Goal: Task Accomplishment & Management: Use online tool/utility

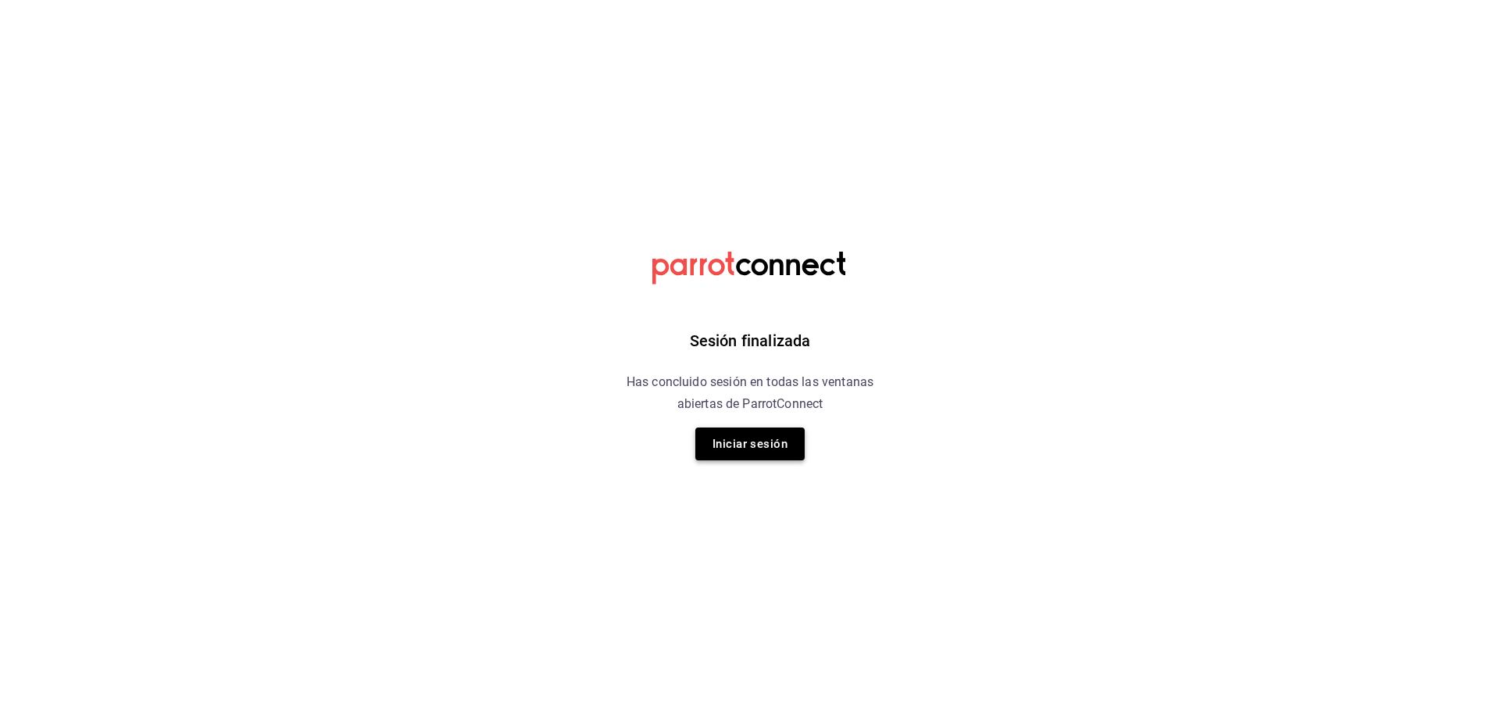
click at [780, 434] on button "Iniciar sesión" at bounding box center [749, 443] width 109 height 33
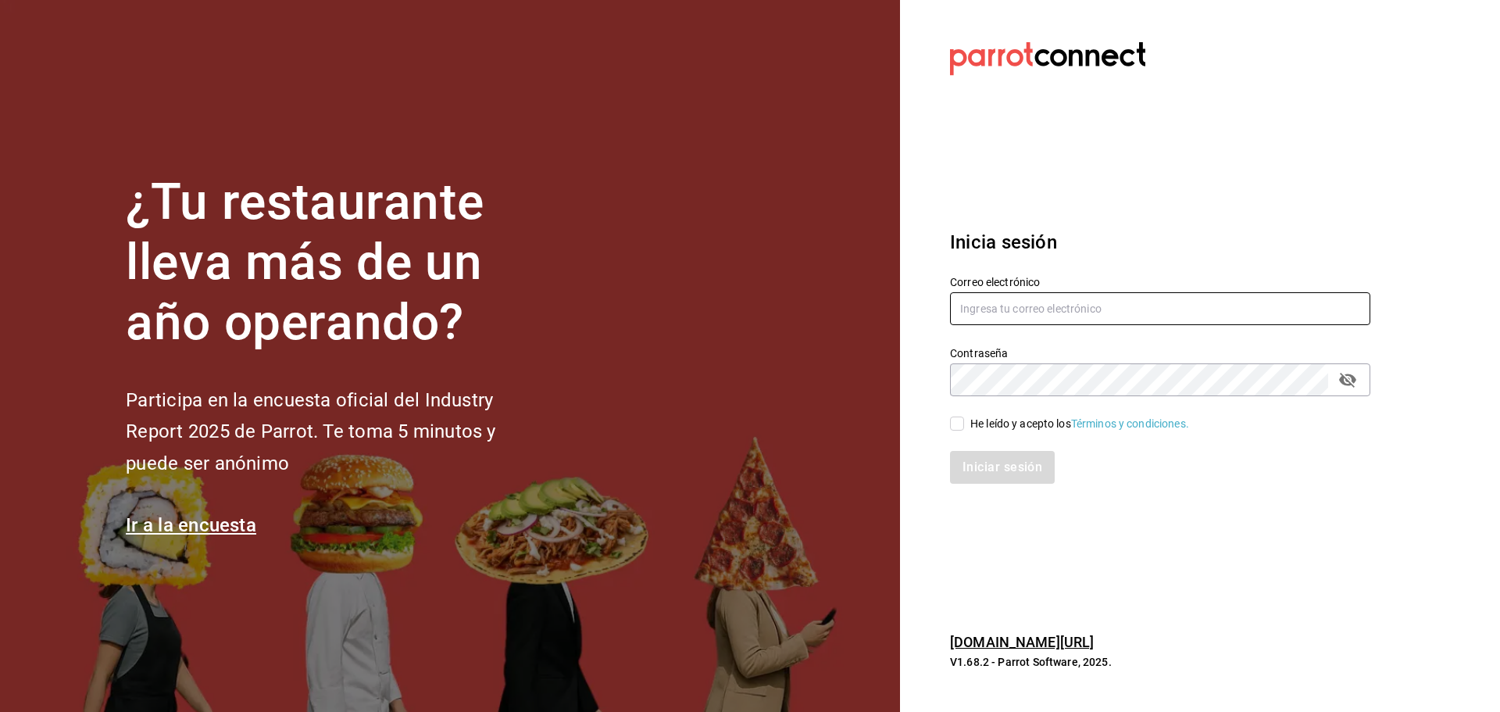
click at [1056, 306] on input "text" at bounding box center [1160, 308] width 420 height 33
type input "marisqueriarh@abisal.mx"
click at [973, 420] on div "He leído y acepto los Términos y condiciones." at bounding box center [1079, 424] width 219 height 16
click at [964, 420] on input "He leído y acepto los Términos y condiciones." at bounding box center [957, 423] width 14 height 14
checkbox input "true"
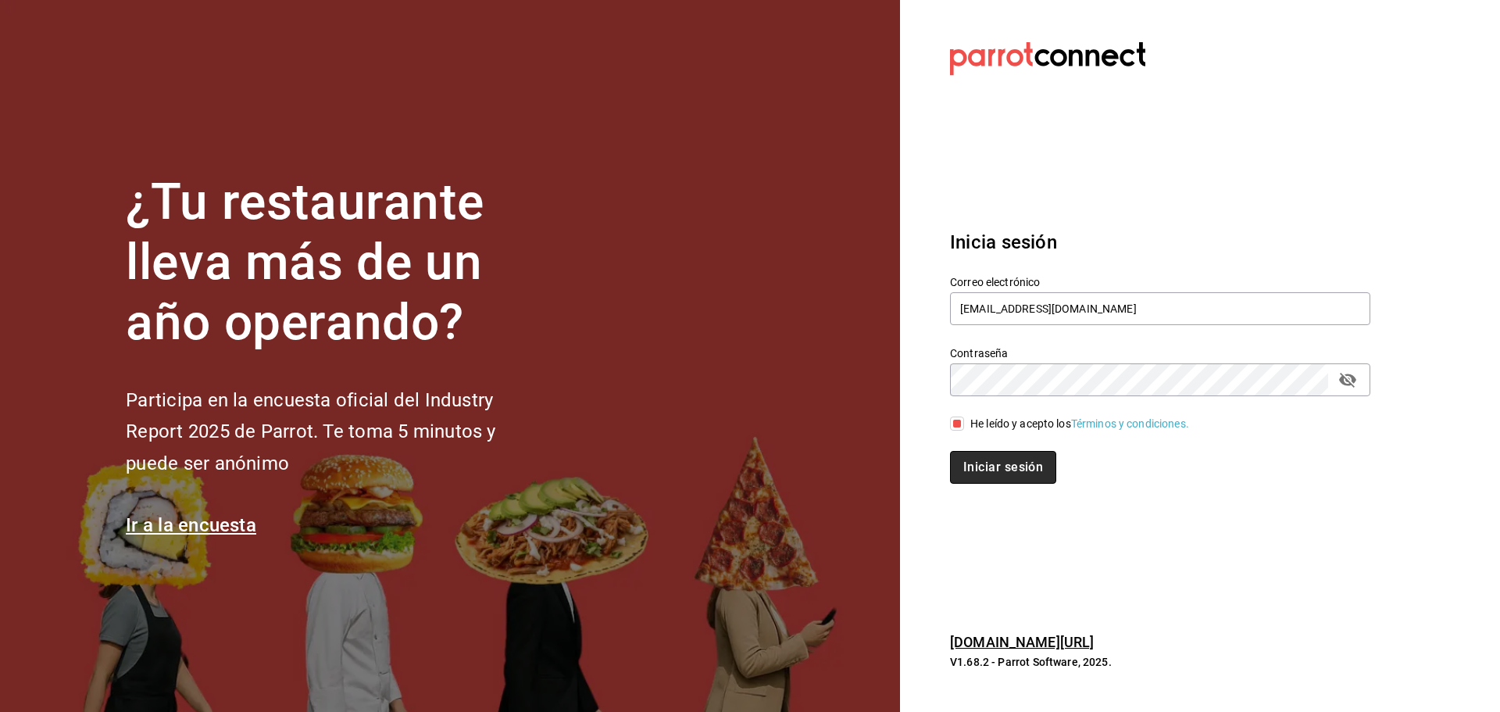
click at [989, 463] on button "Iniciar sesión" at bounding box center [1003, 467] width 106 height 33
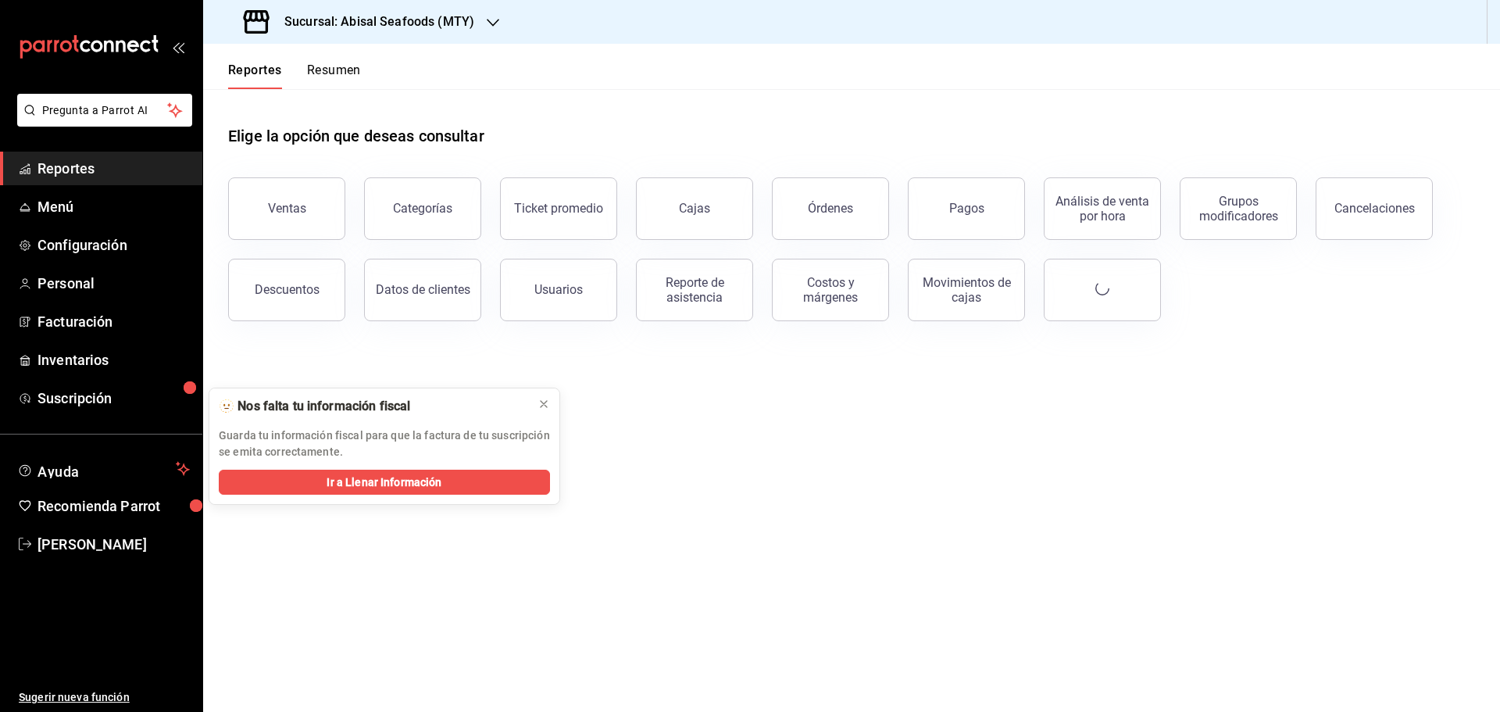
click at [424, 19] on h3 "Sucursal: Abisal Seafoods (MTY)" at bounding box center [373, 22] width 202 height 19
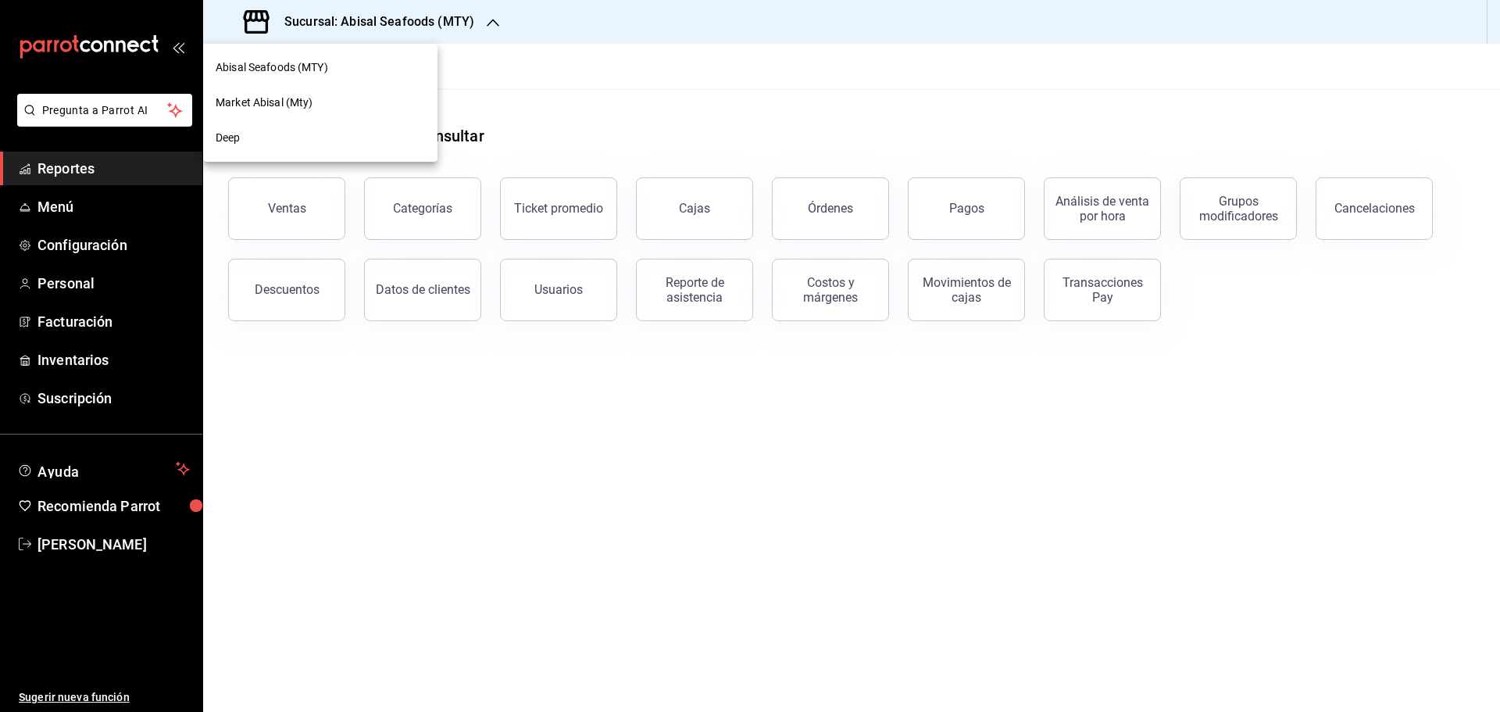
click at [298, 67] on span "Abisal Seafoods (MTY)" at bounding box center [272, 67] width 113 height 16
click at [478, 23] on div "Sucursal: Abisal Seafoods (MTY)" at bounding box center [361, 22] width 290 height 44
click at [380, 66] on div "Abisal Seafoods (MTY)" at bounding box center [320, 67] width 209 height 16
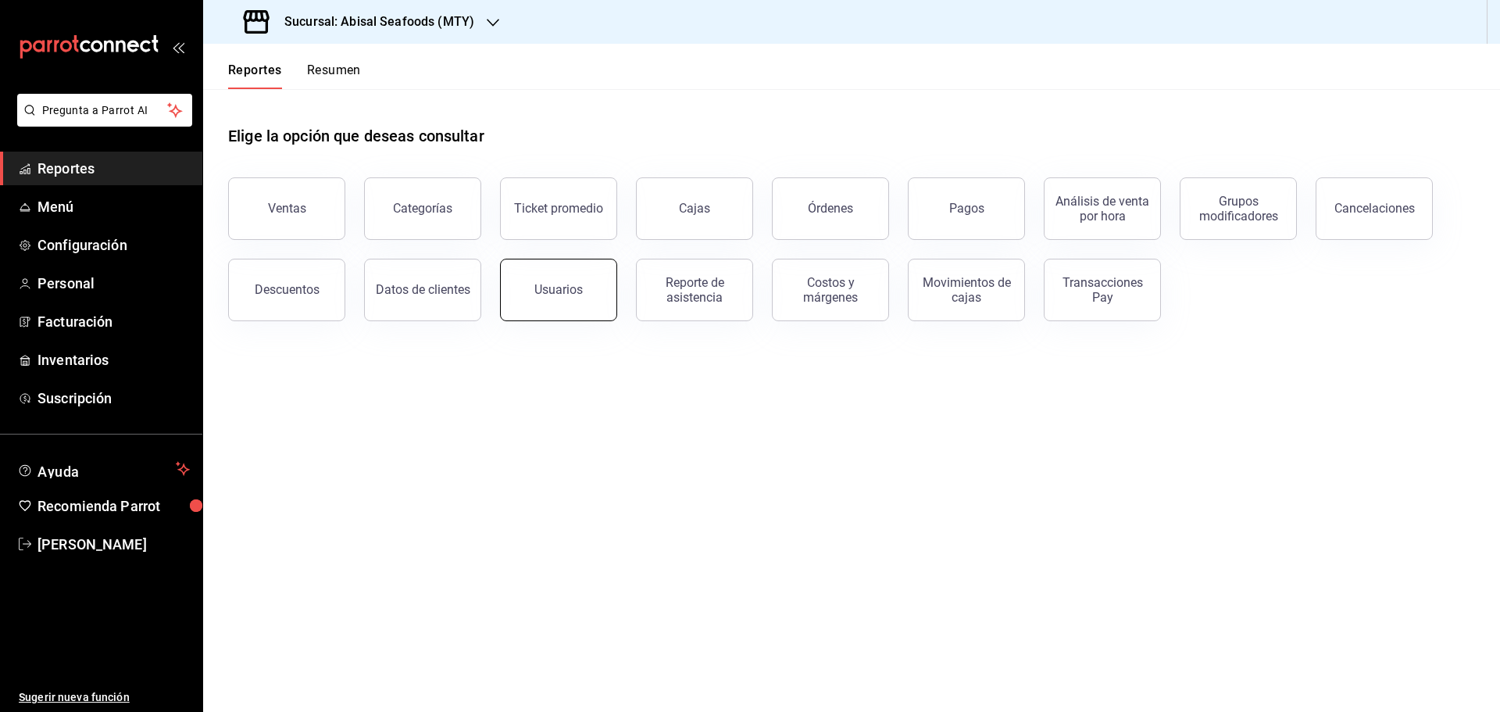
click at [563, 296] on div "Usuarios" at bounding box center [558, 289] width 48 height 15
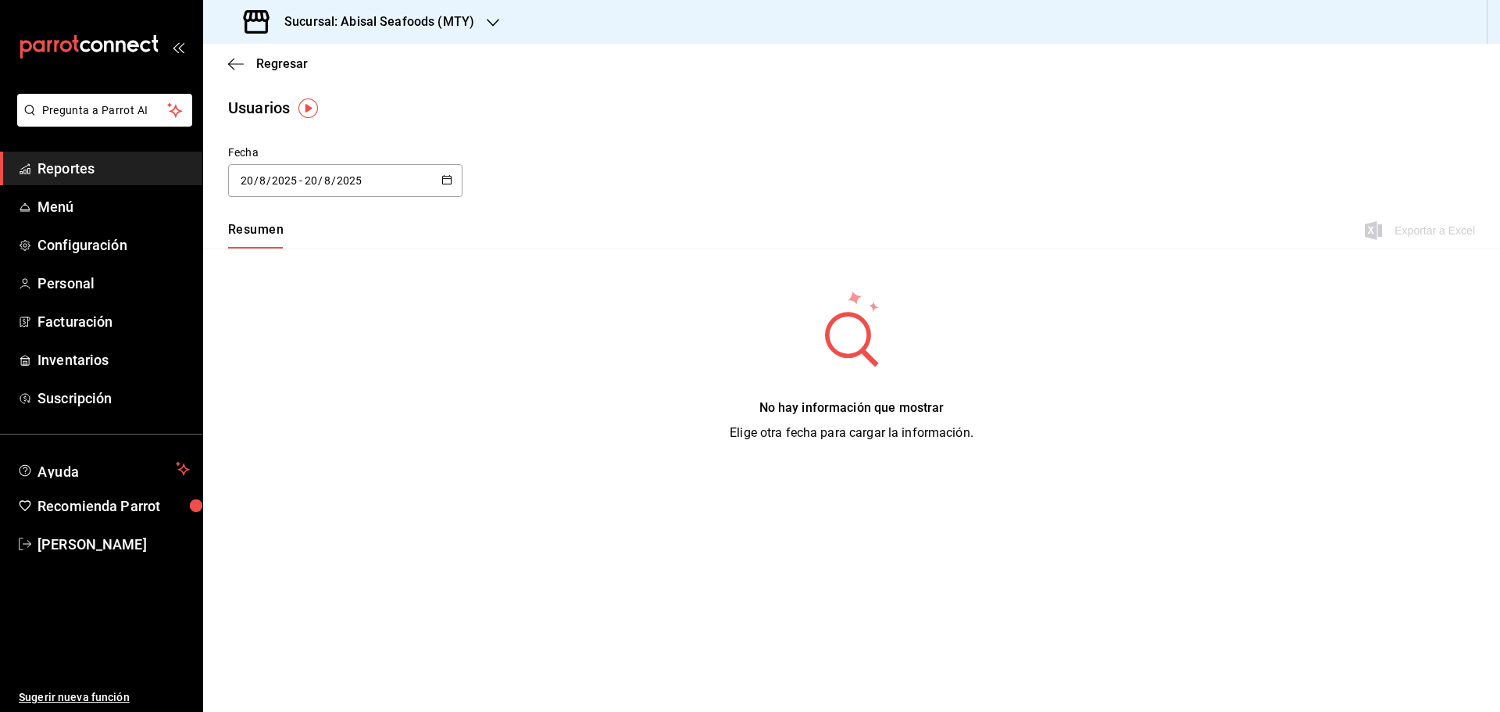
click at [452, 181] on \(Stroke\) "button" at bounding box center [446, 180] width 9 height 9
click at [345, 402] on li "Rango de fechas" at bounding box center [302, 405] width 148 height 35
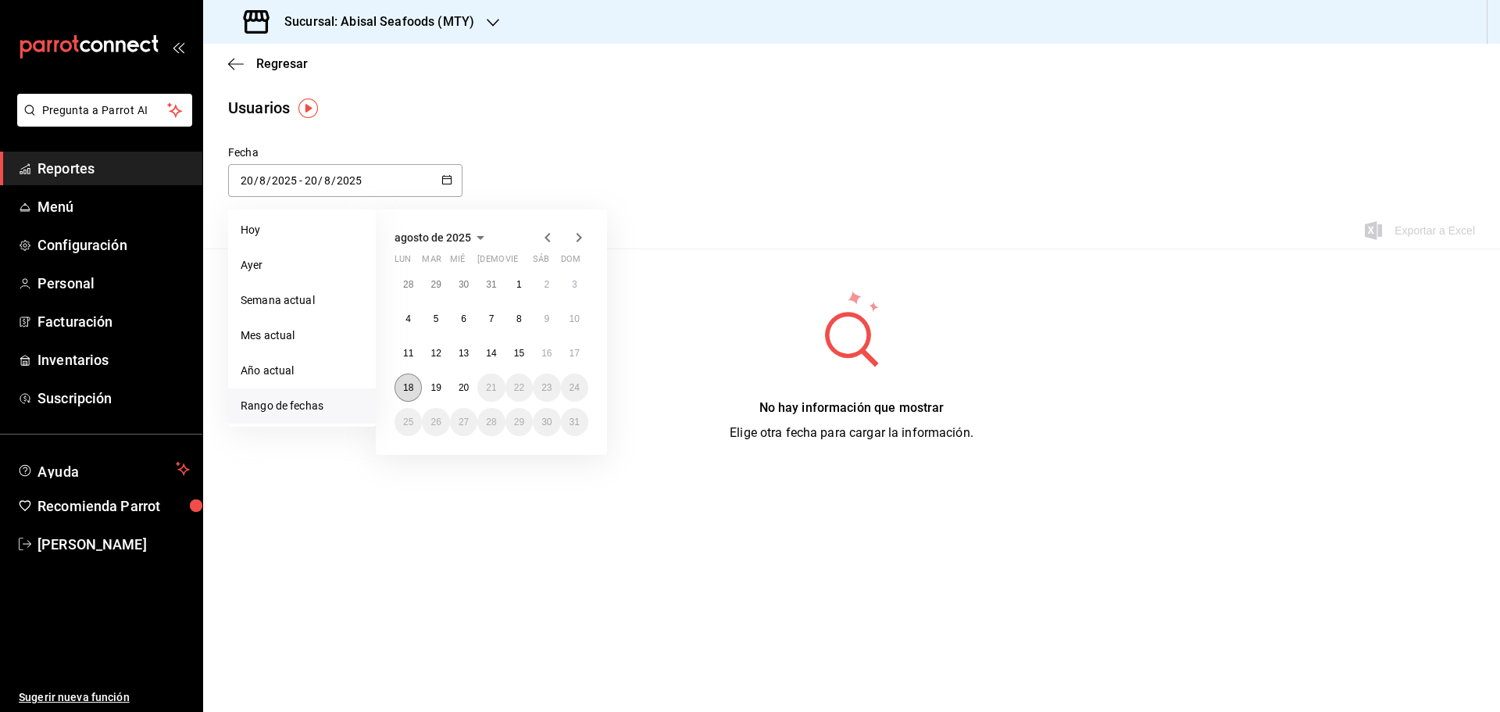
click at [406, 387] on abbr "18" at bounding box center [408, 387] width 10 height 11
type input "[DATE]"
type input "18"
type input "[DATE]"
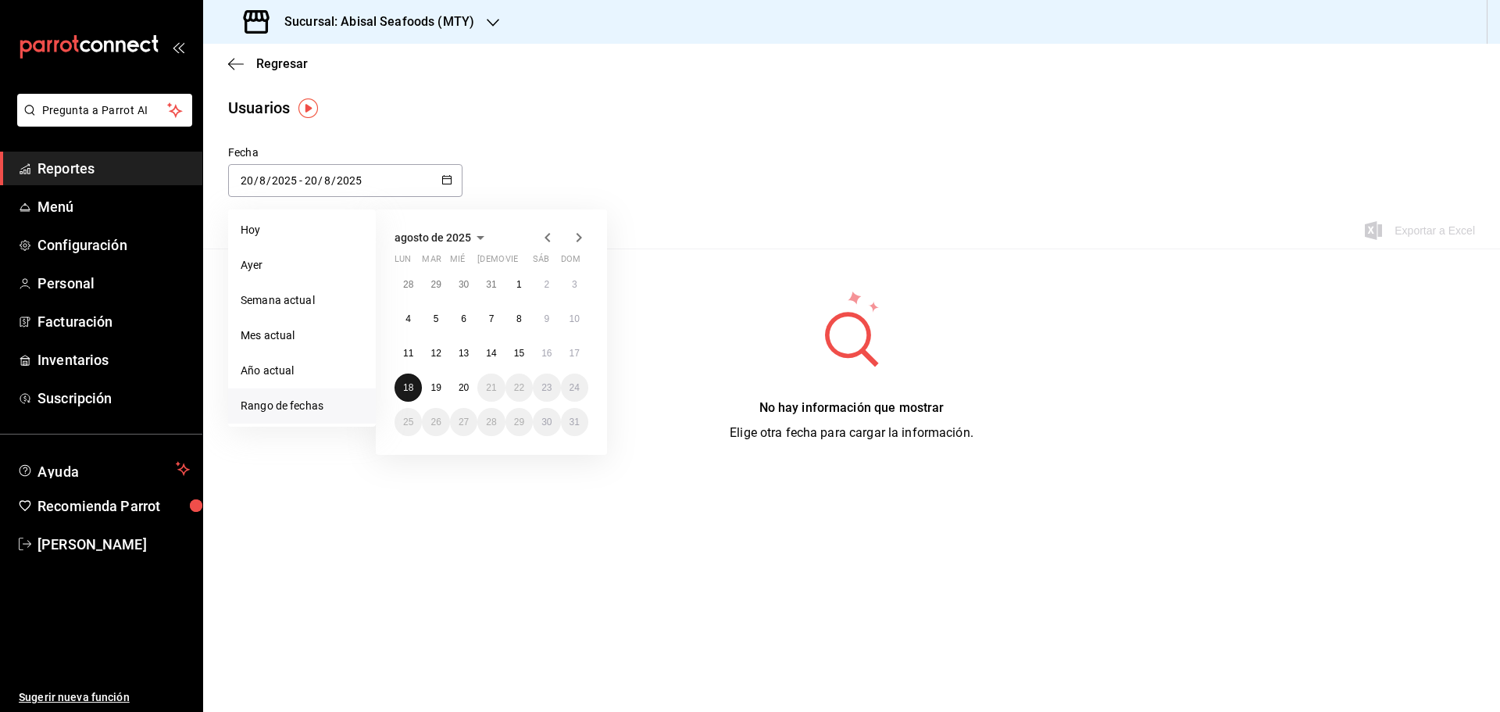
type input "18"
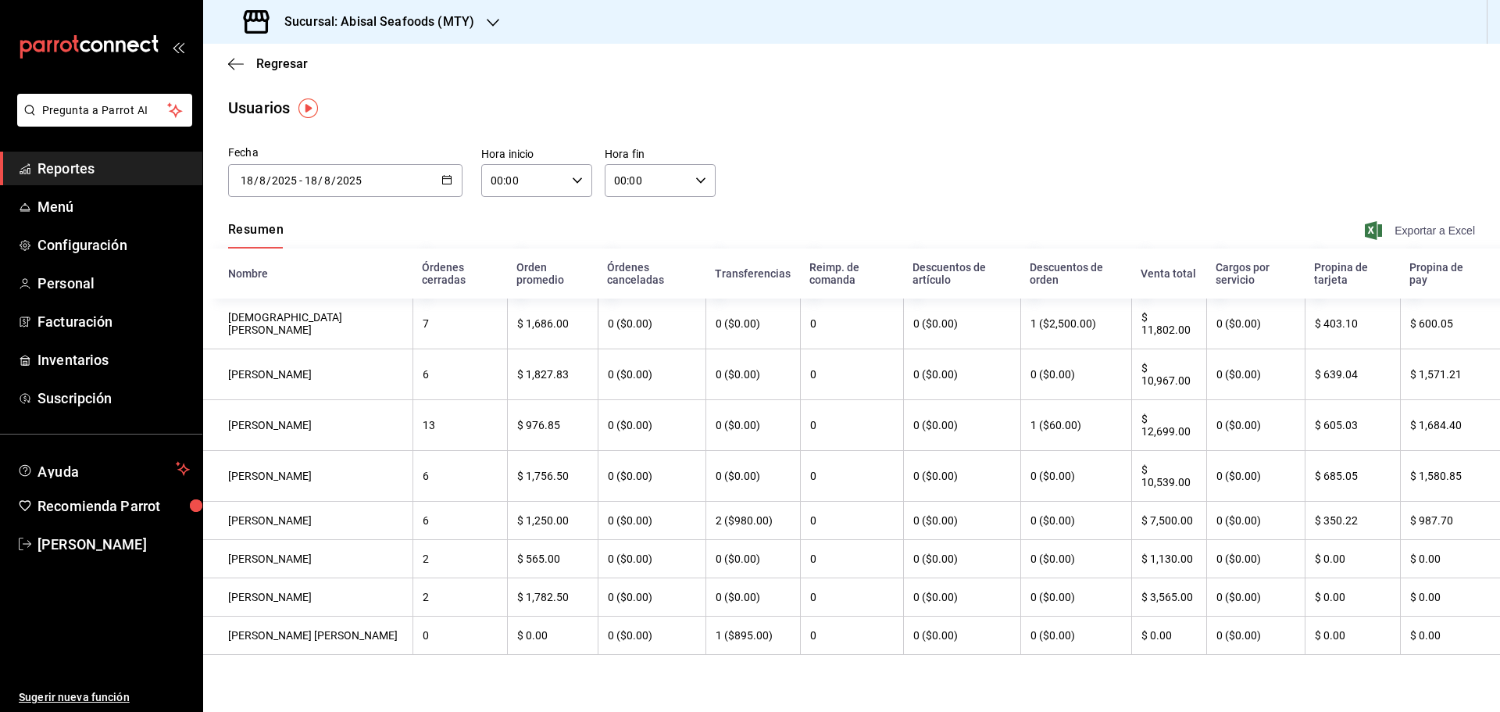
click at [1407, 235] on span "Exportar a Excel" at bounding box center [1421, 230] width 107 height 19
click at [452, 181] on div "[DATE] [DATE] - [DATE] [DATE]" at bounding box center [345, 180] width 234 height 33
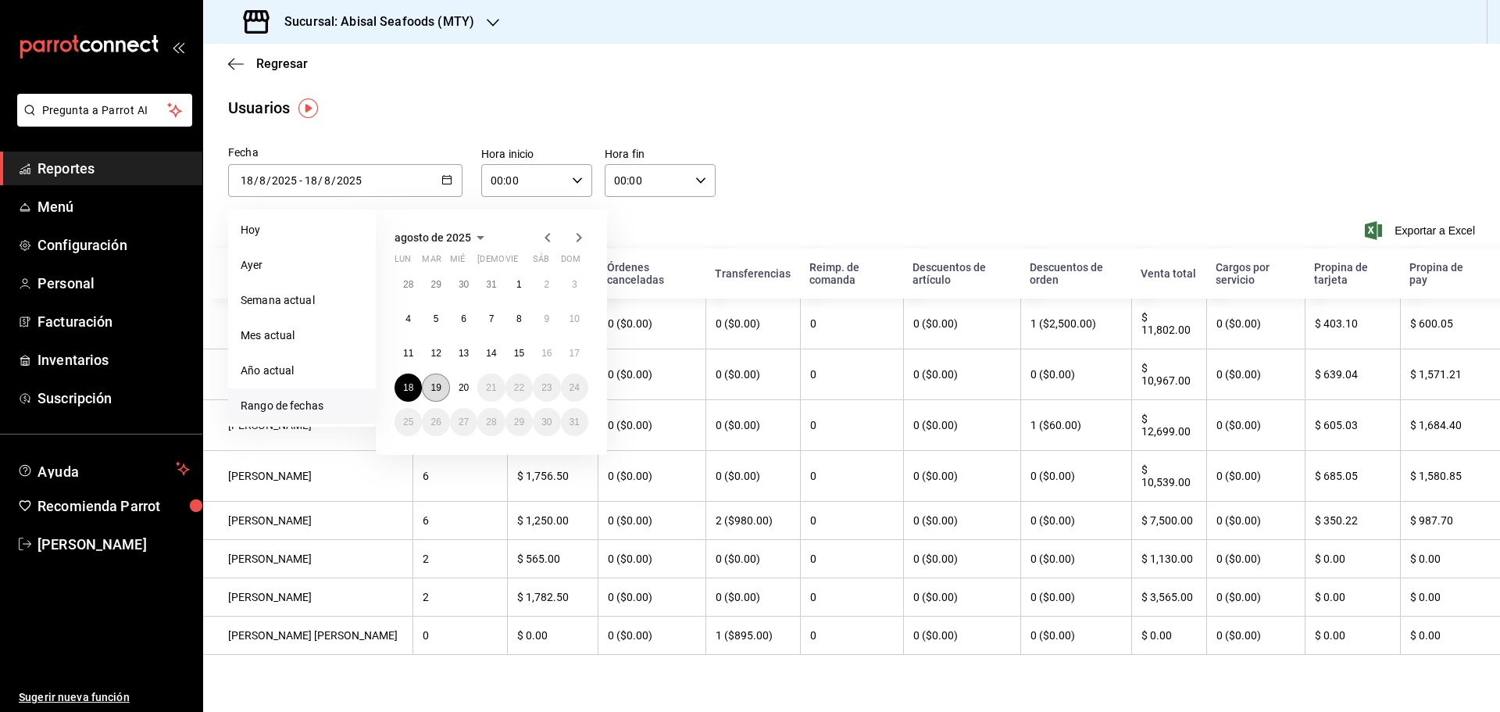
click at [441, 390] on button "19" at bounding box center [435, 388] width 27 height 28
type input "[DATE]"
type input "19"
type input "[DATE]"
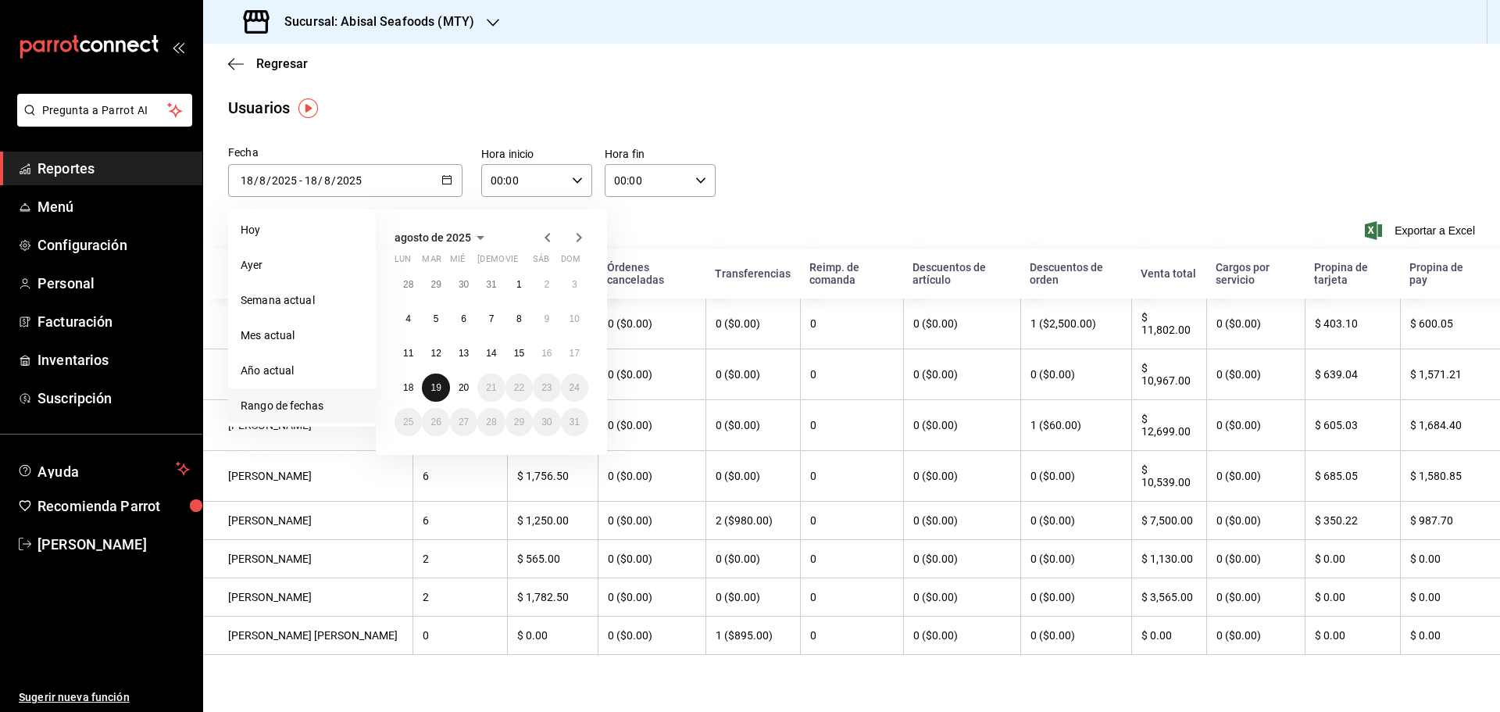
type input "19"
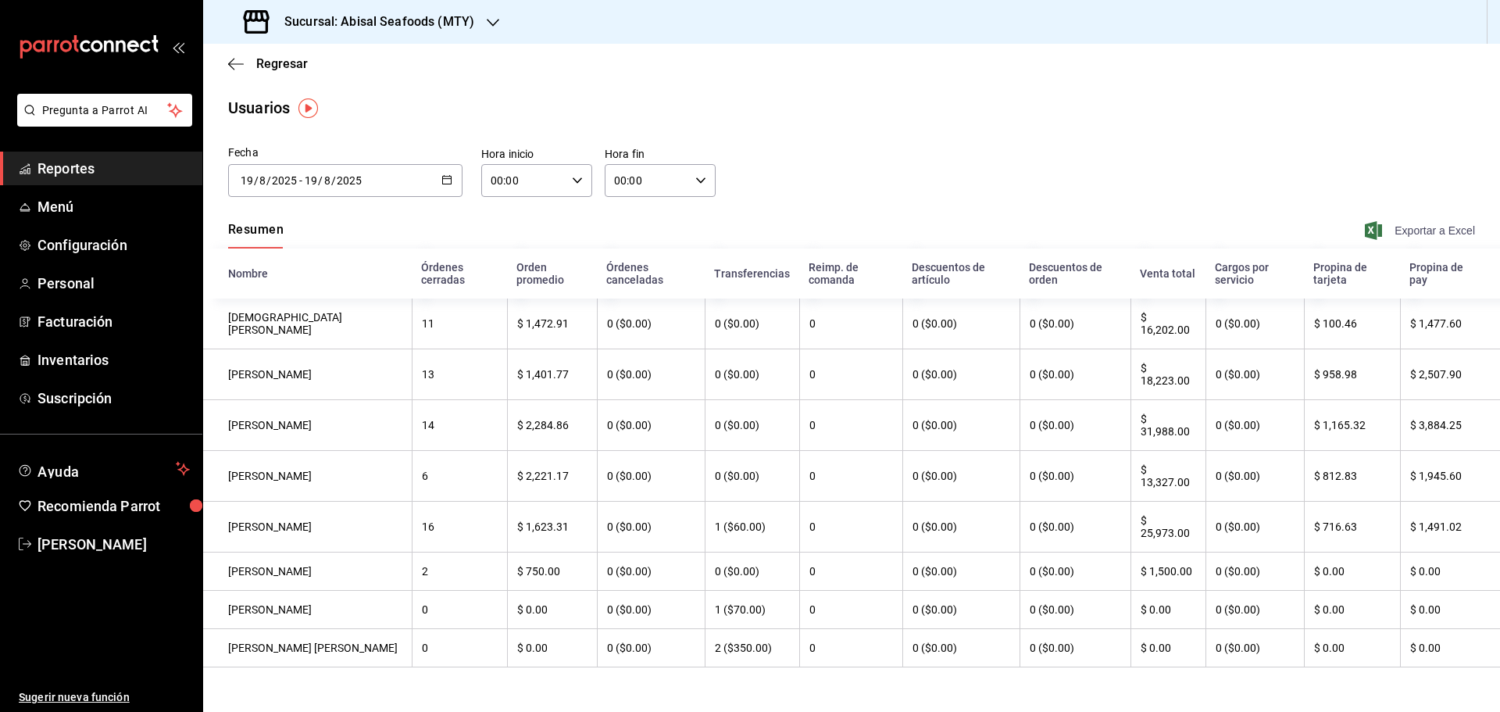
click at [1383, 229] on span "Exportar a Excel" at bounding box center [1421, 230] width 107 height 19
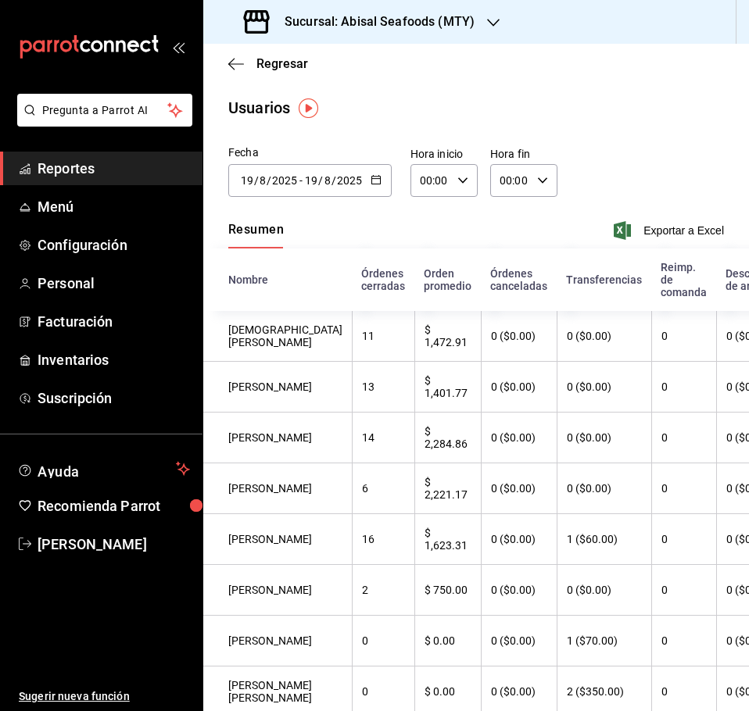
click at [587, 120] on main "Regresar Usuarios Fecha [DATE] [DATE] - [DATE] [DATE] [DATE] lun mar mié jue vi…" at bounding box center [475, 406] width 545 height 724
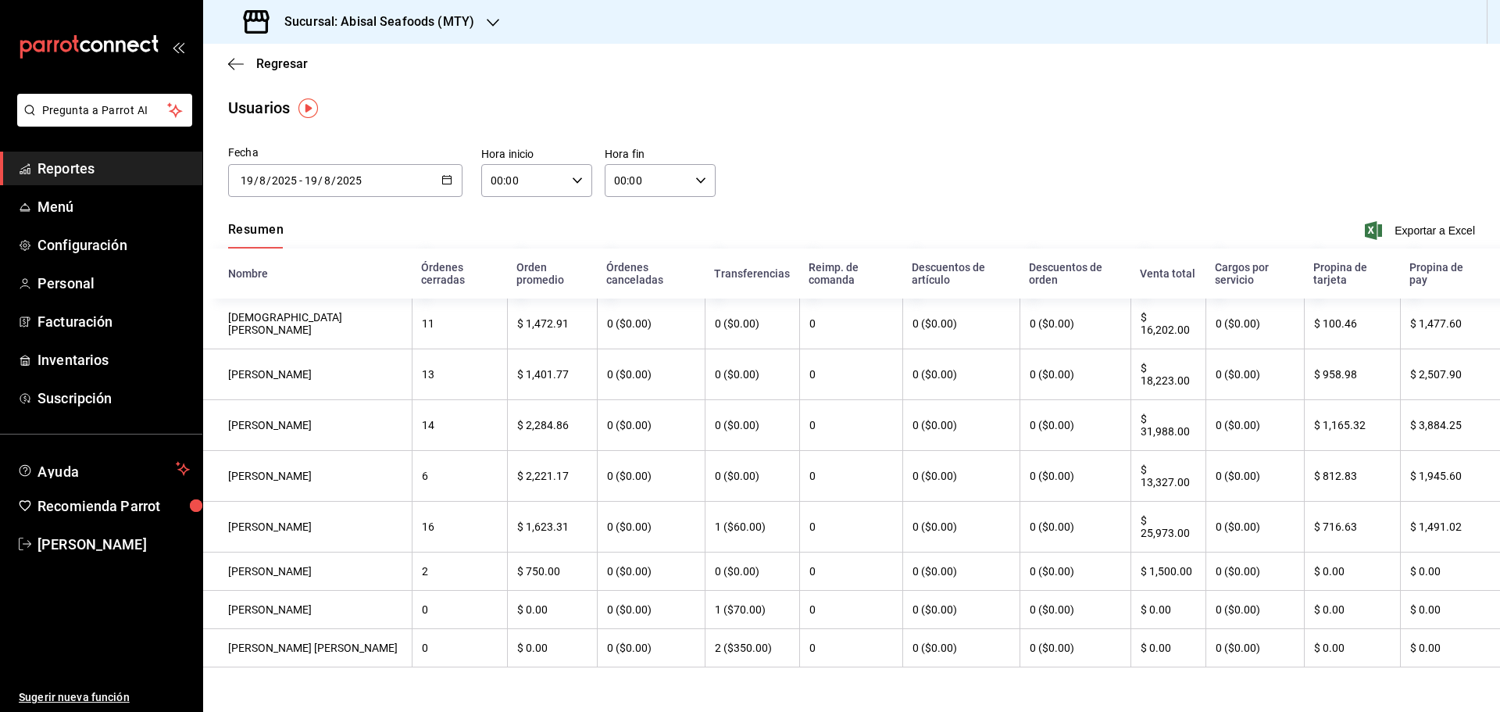
click at [118, 172] on span "Reportes" at bounding box center [114, 168] width 152 height 21
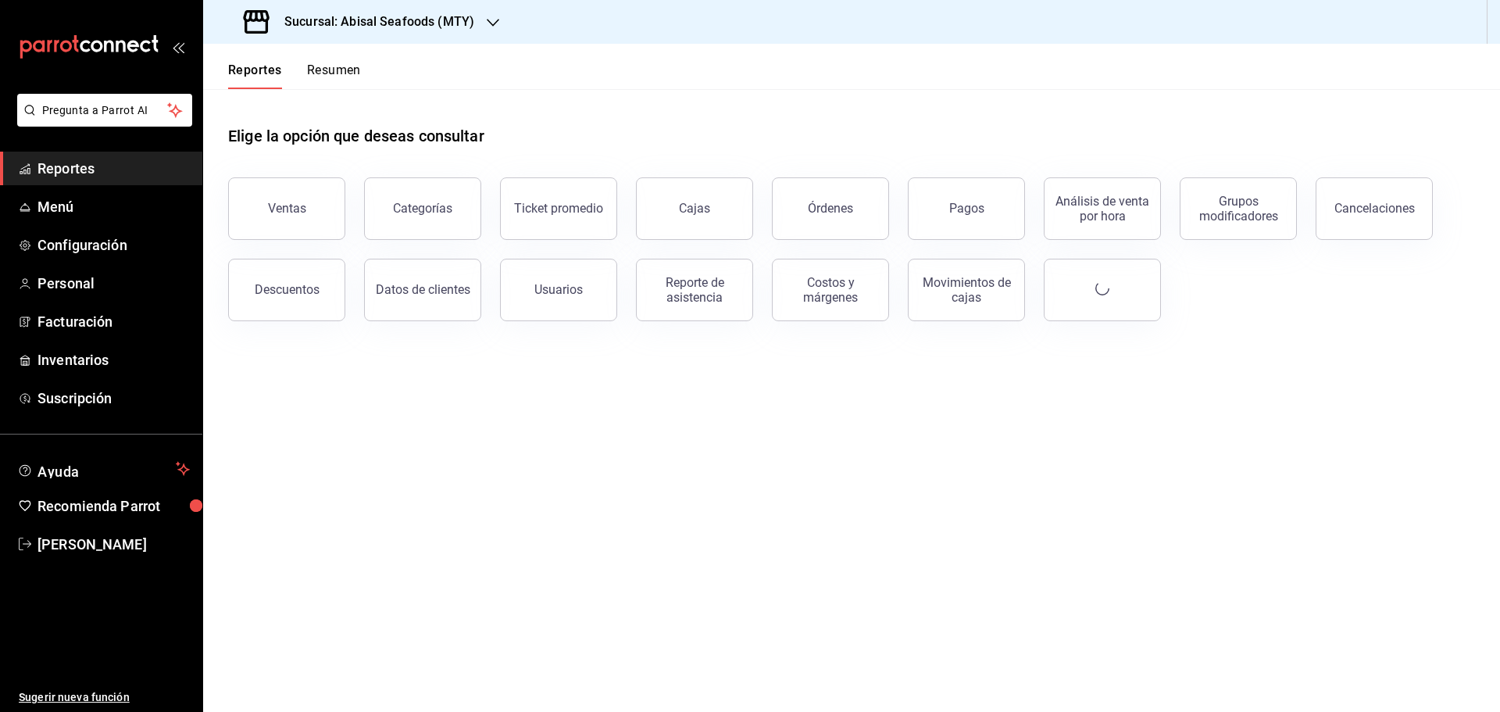
click at [455, 28] on h3 "Sucursal: Abisal Seafoods (MTY)" at bounding box center [373, 22] width 202 height 19
click at [262, 145] on div "Deep" at bounding box center [320, 138] width 209 height 16
click at [542, 287] on div "Usuarios" at bounding box center [558, 289] width 48 height 15
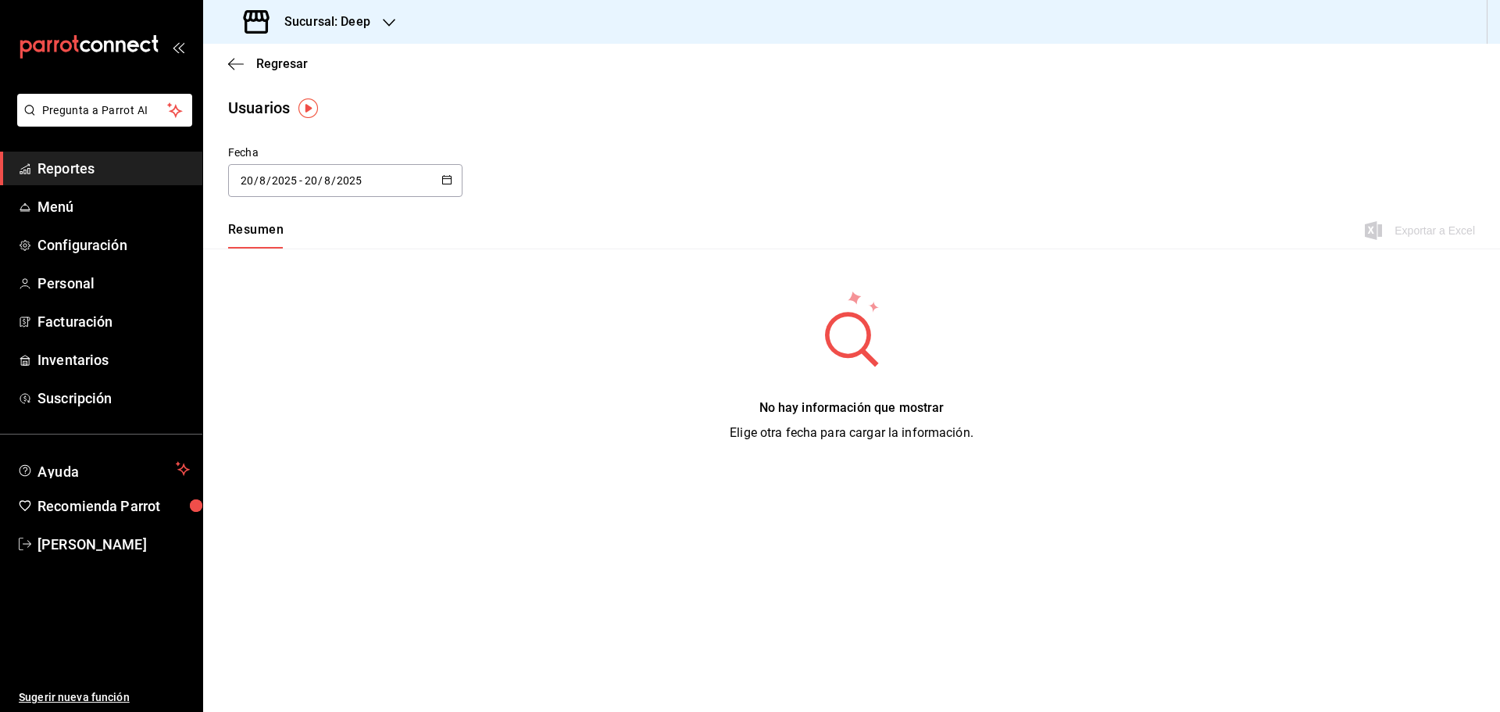
click at [441, 181] on div "[DATE] [DATE] - [DATE] [DATE]" at bounding box center [345, 180] width 234 height 33
click at [303, 411] on li "Rango de fechas" at bounding box center [302, 405] width 148 height 35
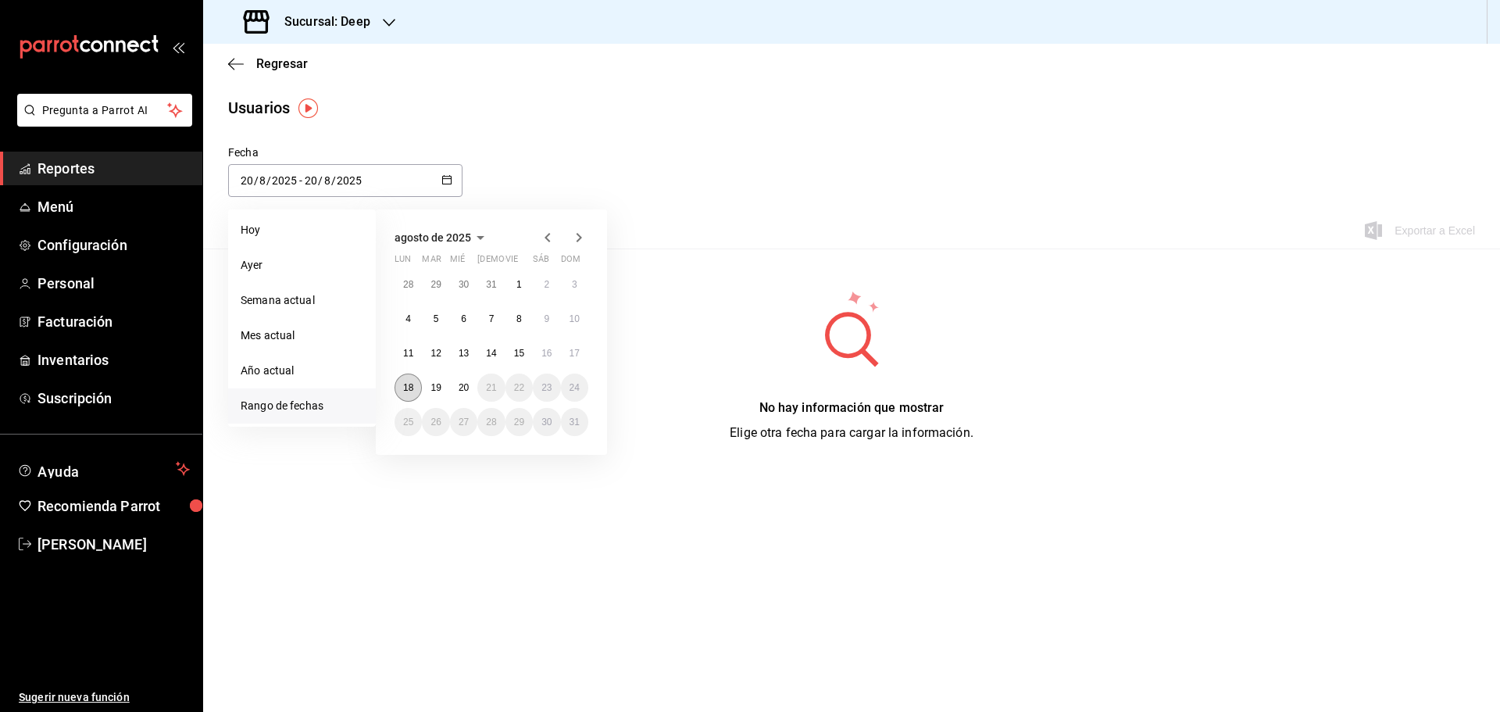
click at [413, 391] on abbr "18" at bounding box center [408, 387] width 10 height 11
type input "[DATE]"
type input "18"
type input "[DATE]"
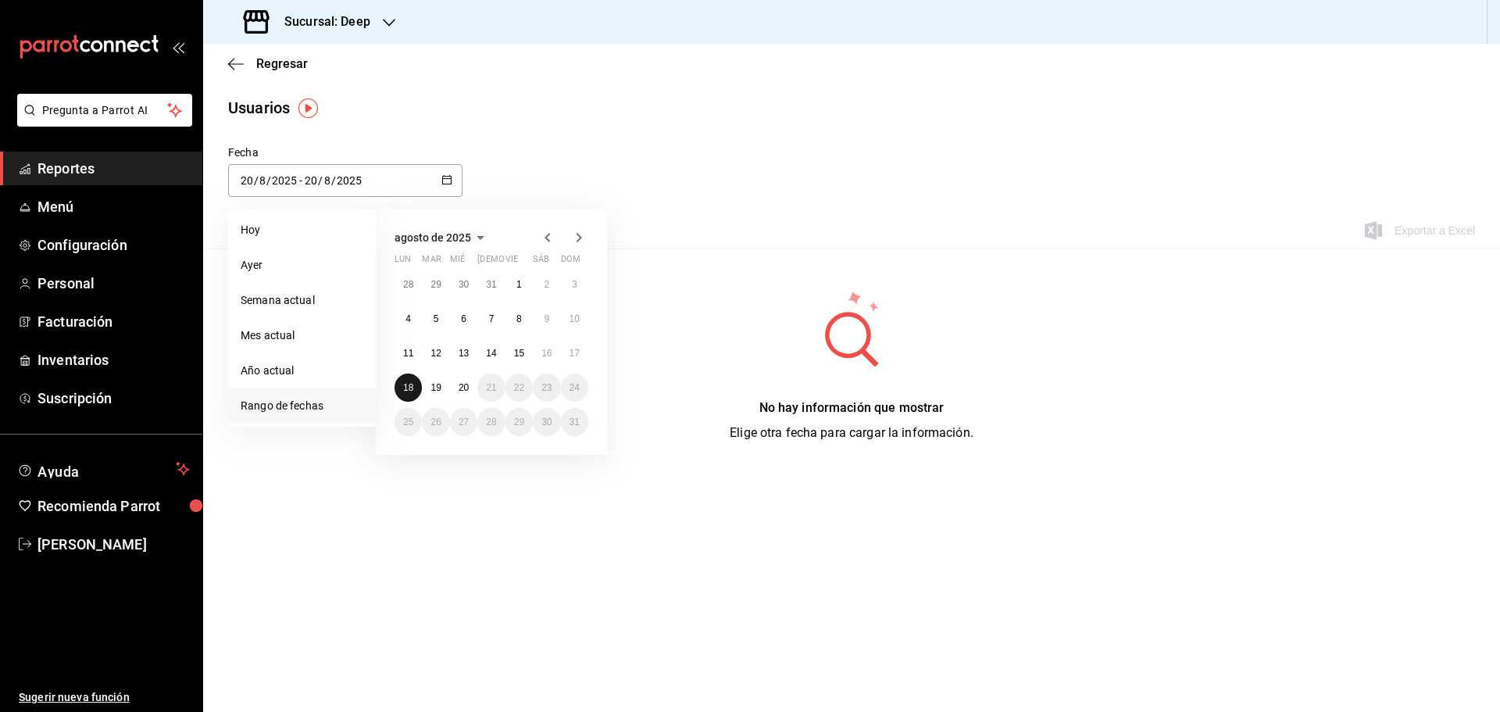
type input "18"
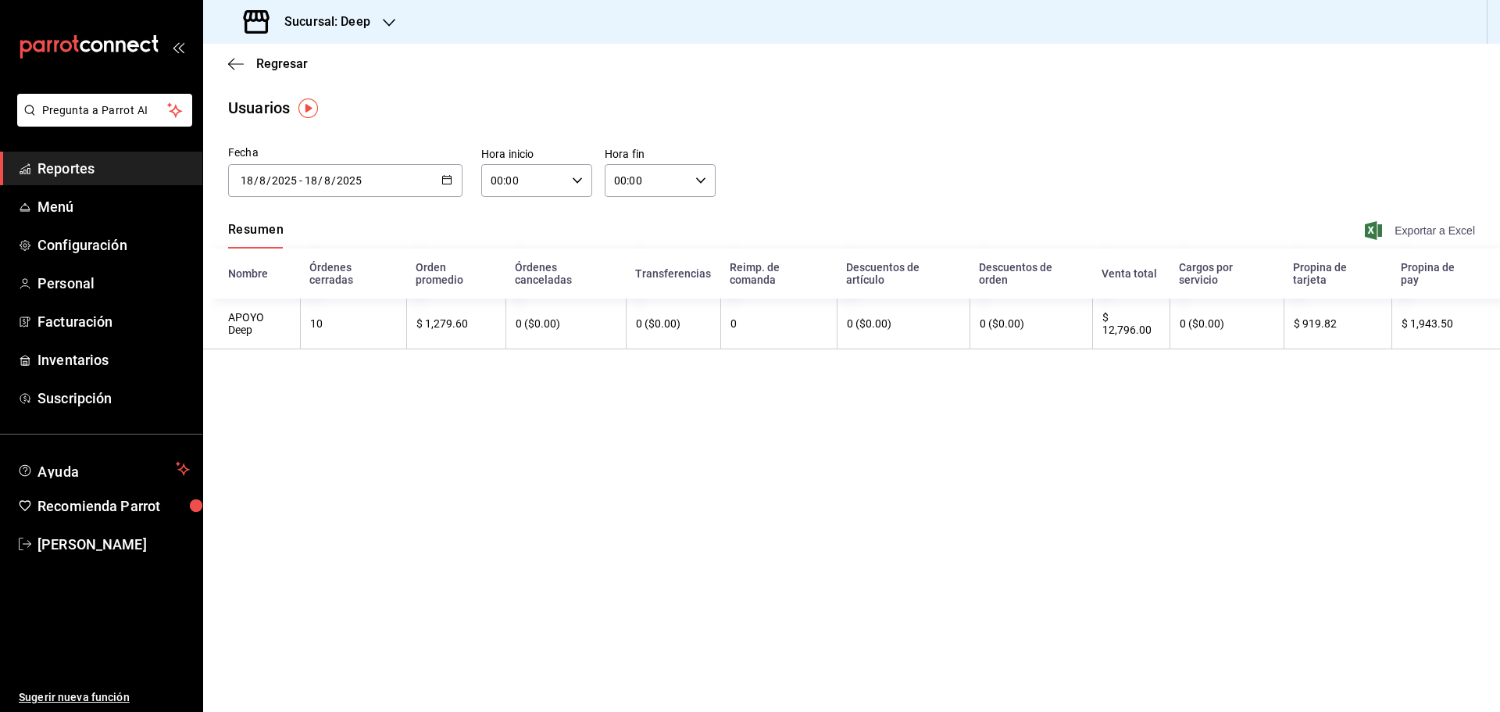
click at [1428, 231] on span "Exportar a Excel" at bounding box center [1421, 230] width 107 height 19
click at [440, 182] on div "[DATE] [DATE] - [DATE] [DATE]" at bounding box center [345, 180] width 234 height 33
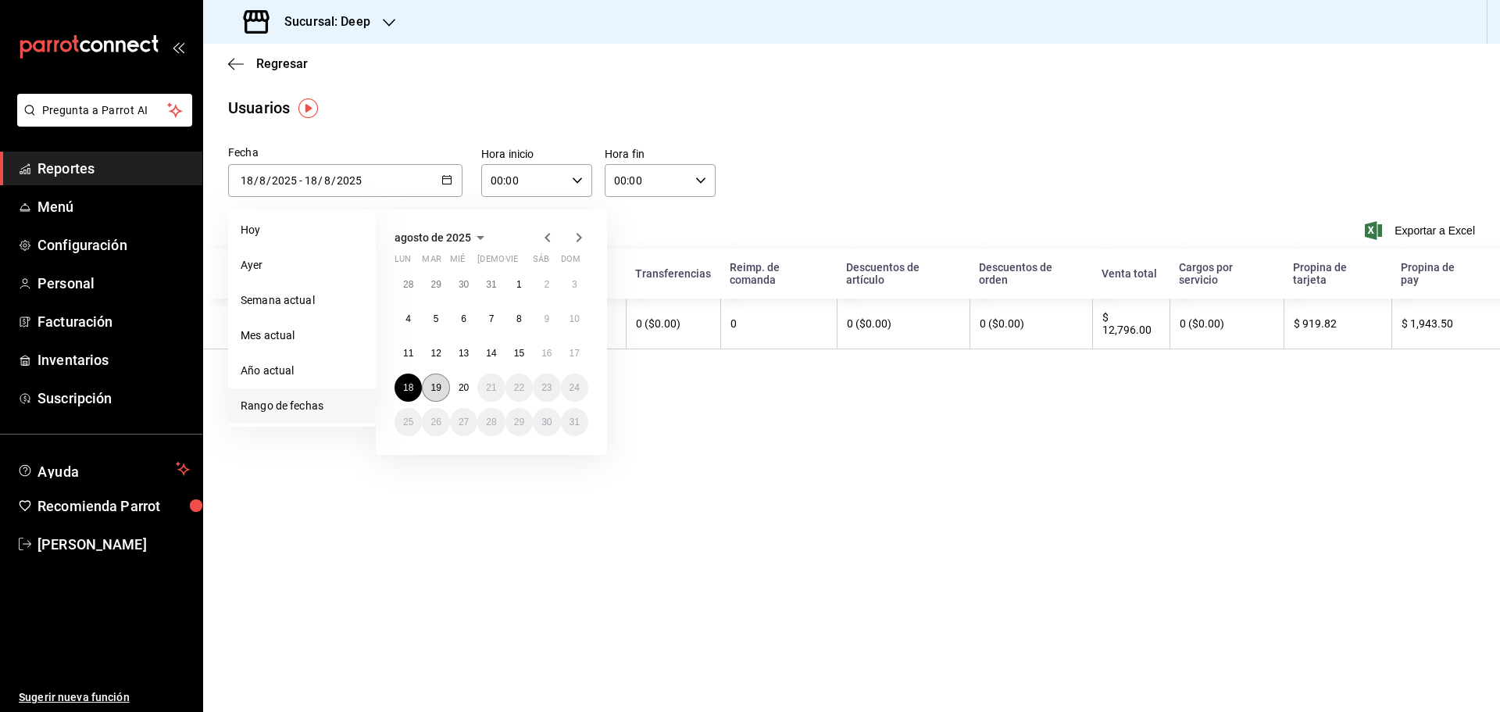
click at [440, 388] on abbr "19" at bounding box center [436, 387] width 10 height 11
type input "[DATE]"
type input "19"
type input "[DATE]"
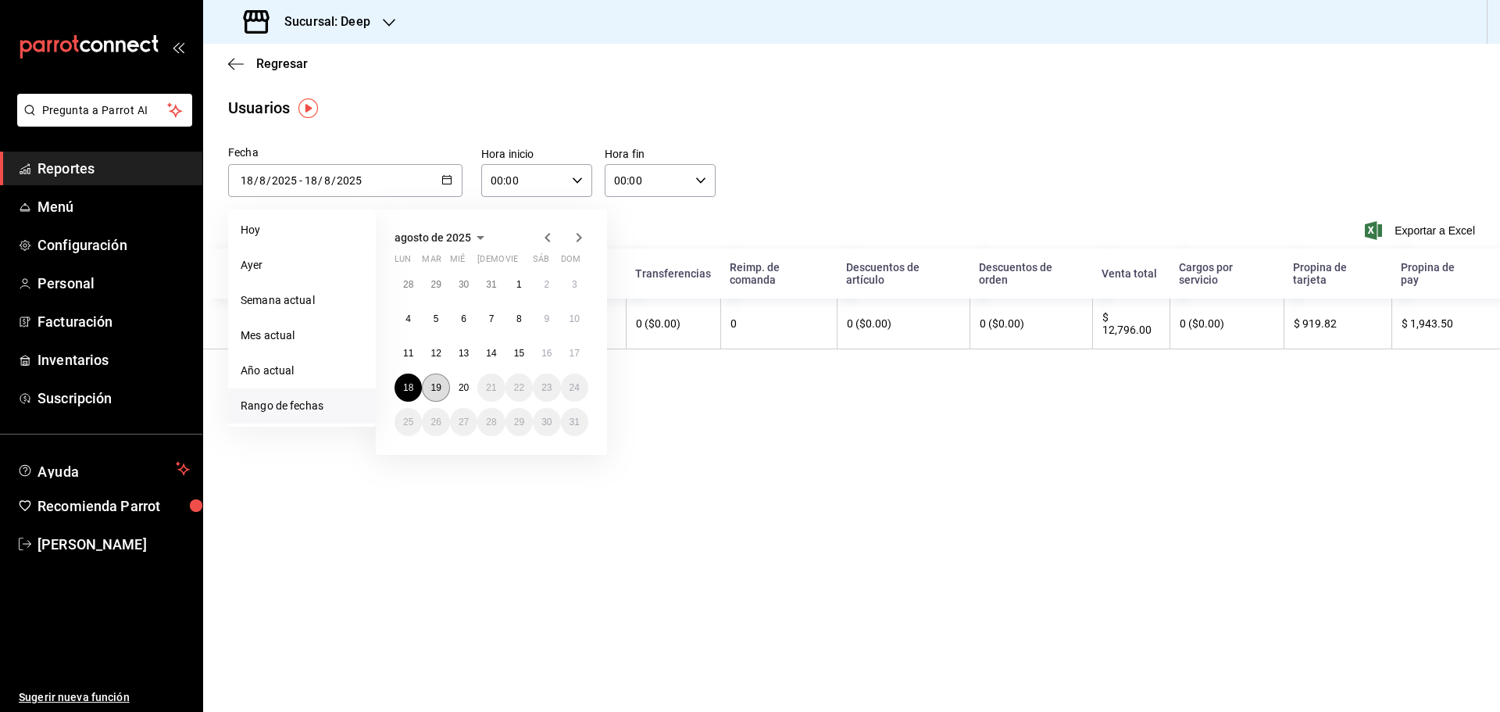
type input "19"
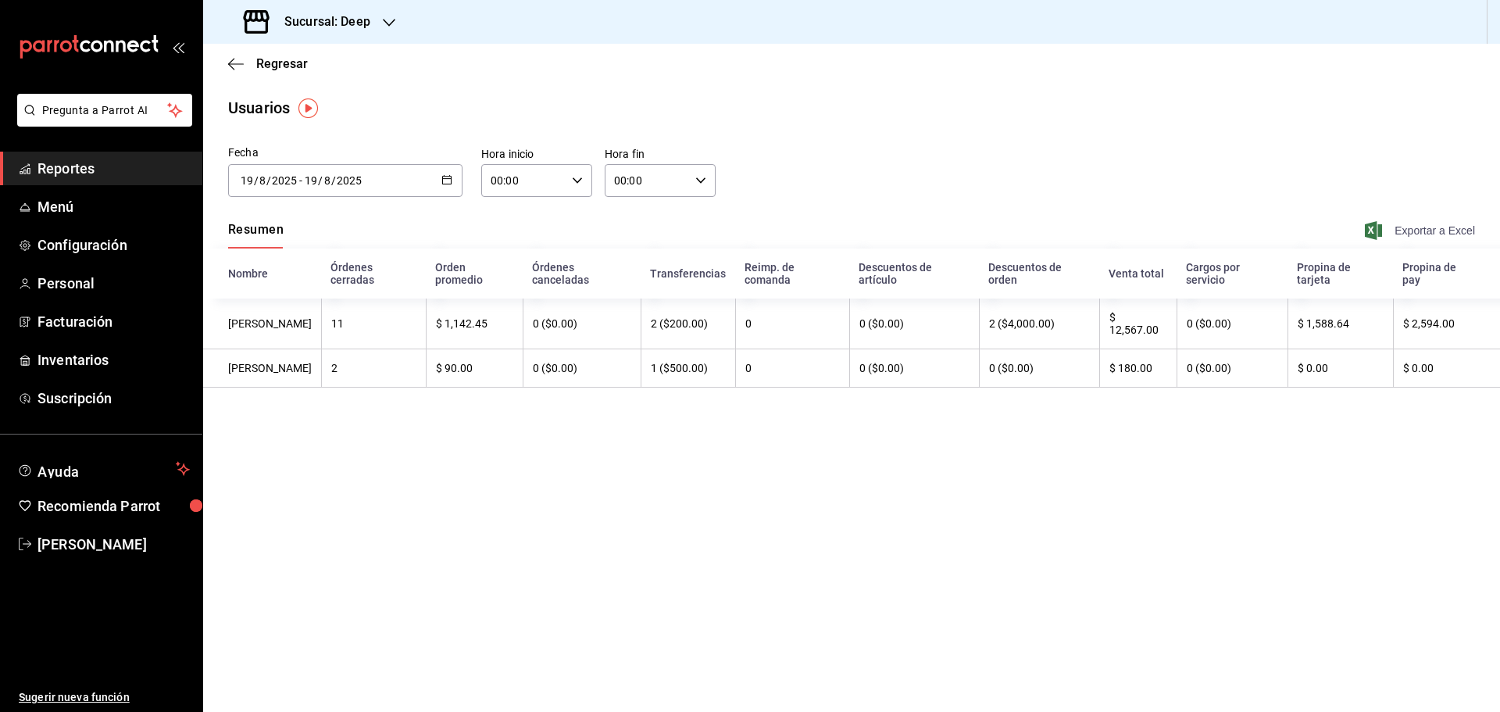
click at [1440, 230] on span "Exportar a Excel" at bounding box center [1421, 230] width 107 height 19
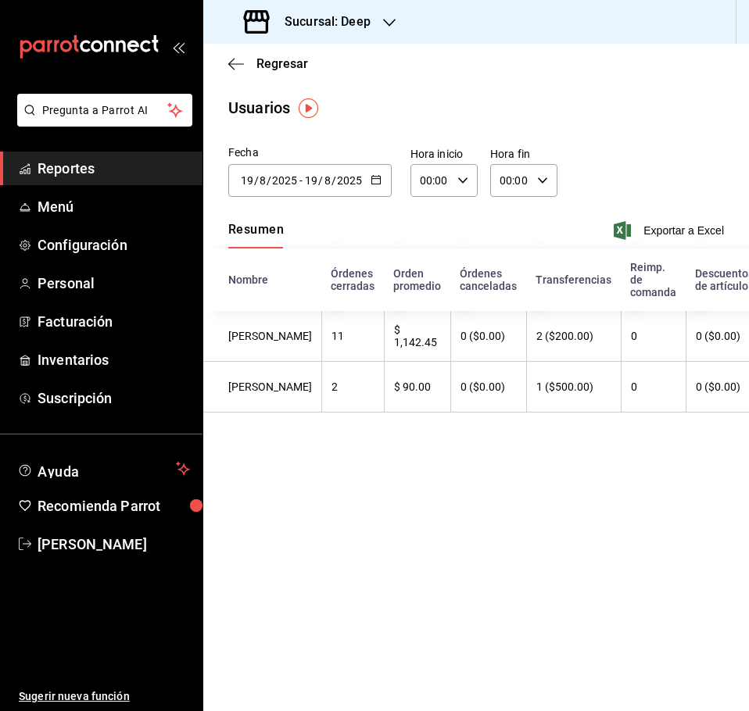
click at [495, 98] on div "Usuarios" at bounding box center [475, 107] width 545 height 23
